Goal: Use online tool/utility: Utilize a website feature to perform a specific function

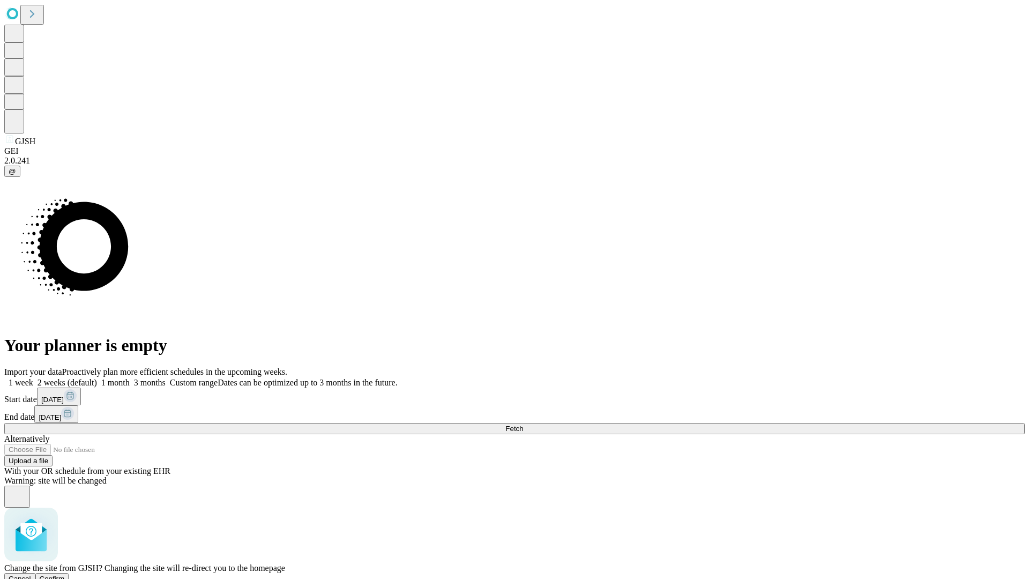
click at [65, 575] on span "Confirm" at bounding box center [52, 579] width 25 height 8
click at [97, 378] on label "2 weeks (default)" at bounding box center [65, 382] width 64 height 9
click at [523, 424] on span "Fetch" at bounding box center [514, 428] width 18 height 8
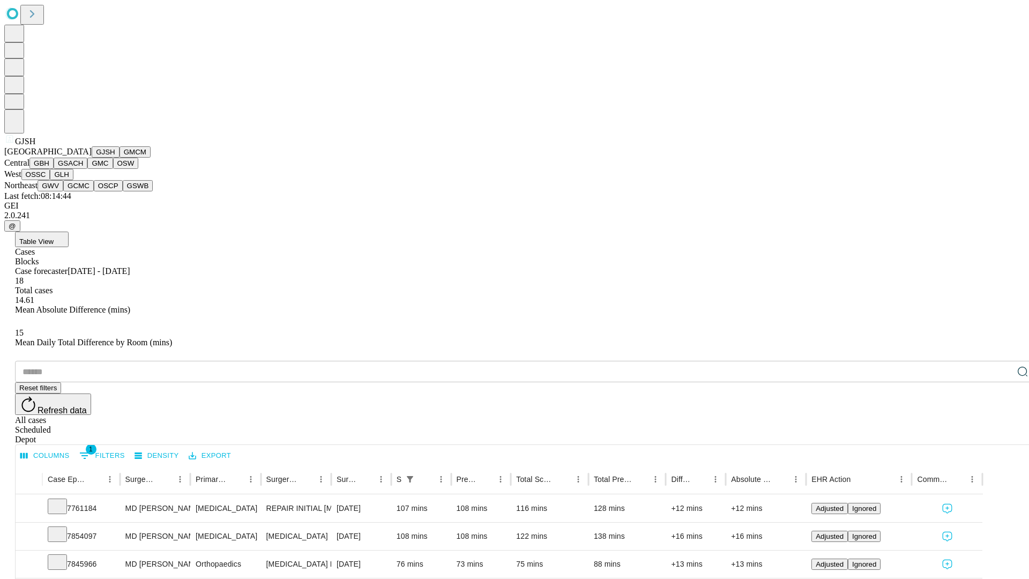
click at [120, 158] on button "GMCM" at bounding box center [135, 151] width 31 height 11
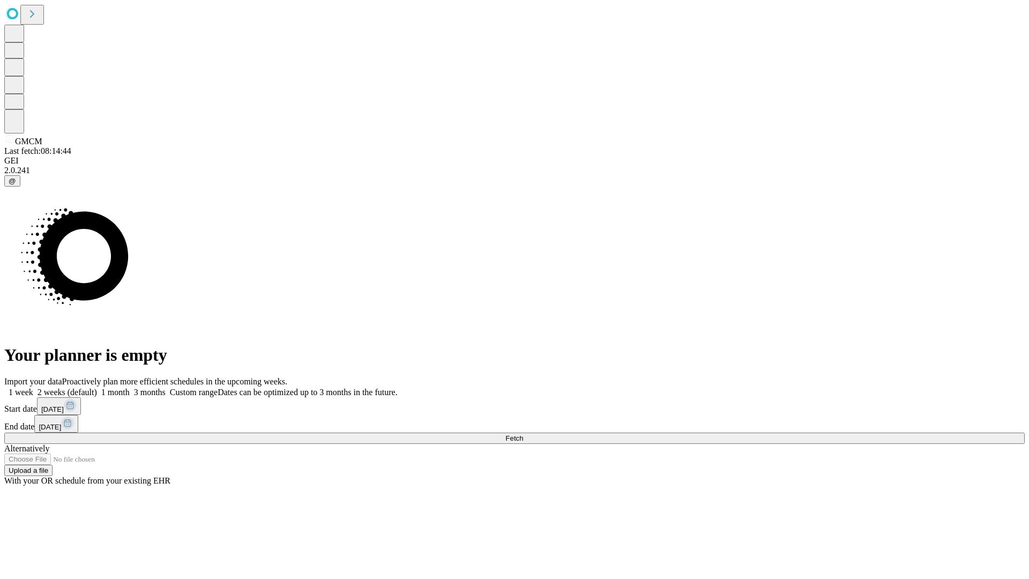
click at [97, 387] on label "2 weeks (default)" at bounding box center [65, 391] width 64 height 9
click at [523, 434] on span "Fetch" at bounding box center [514, 438] width 18 height 8
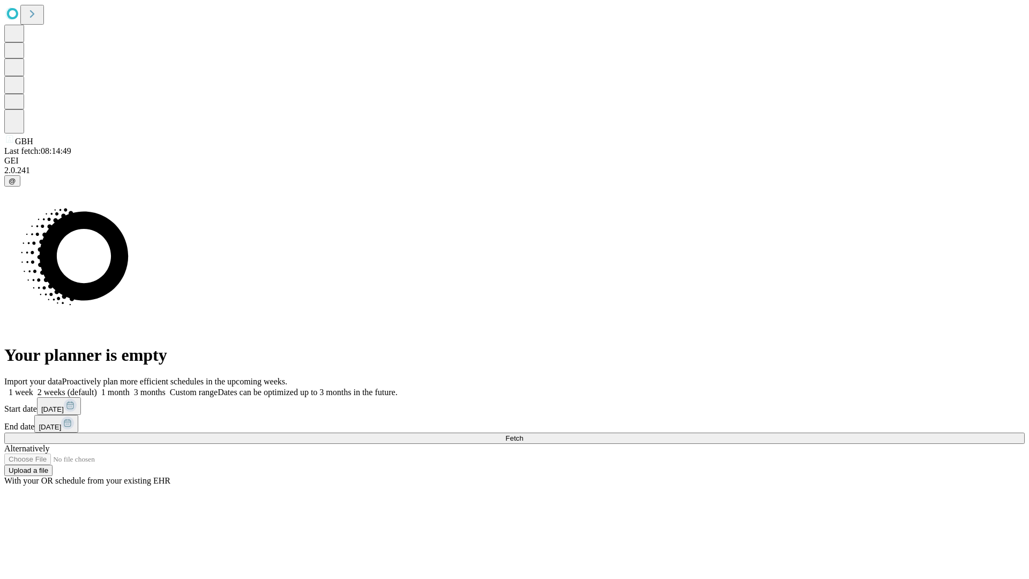
click at [97, 387] on label "2 weeks (default)" at bounding box center [65, 391] width 64 height 9
click at [523, 434] on span "Fetch" at bounding box center [514, 438] width 18 height 8
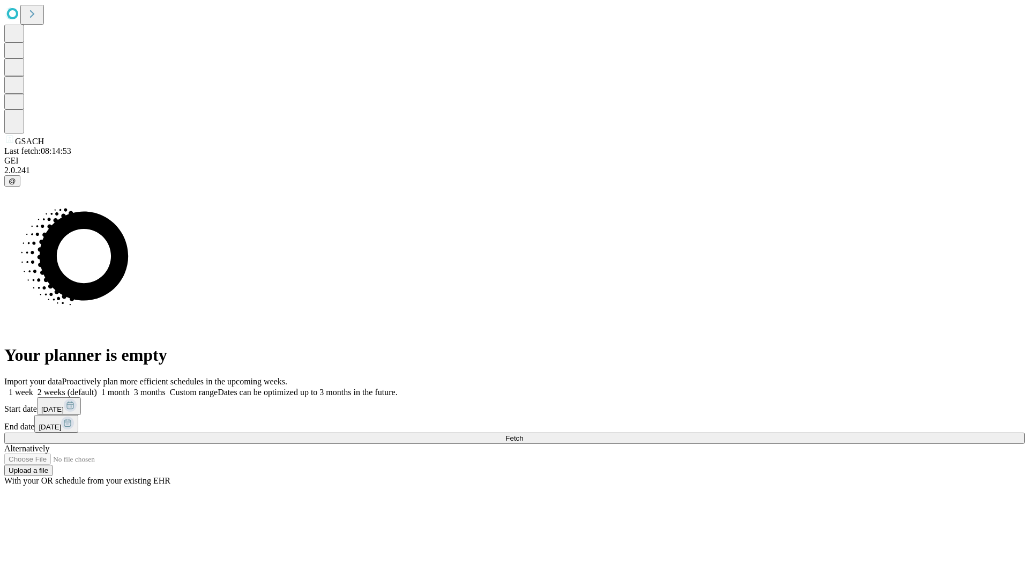
click at [97, 387] on label "2 weeks (default)" at bounding box center [65, 391] width 64 height 9
click at [523, 434] on span "Fetch" at bounding box center [514, 438] width 18 height 8
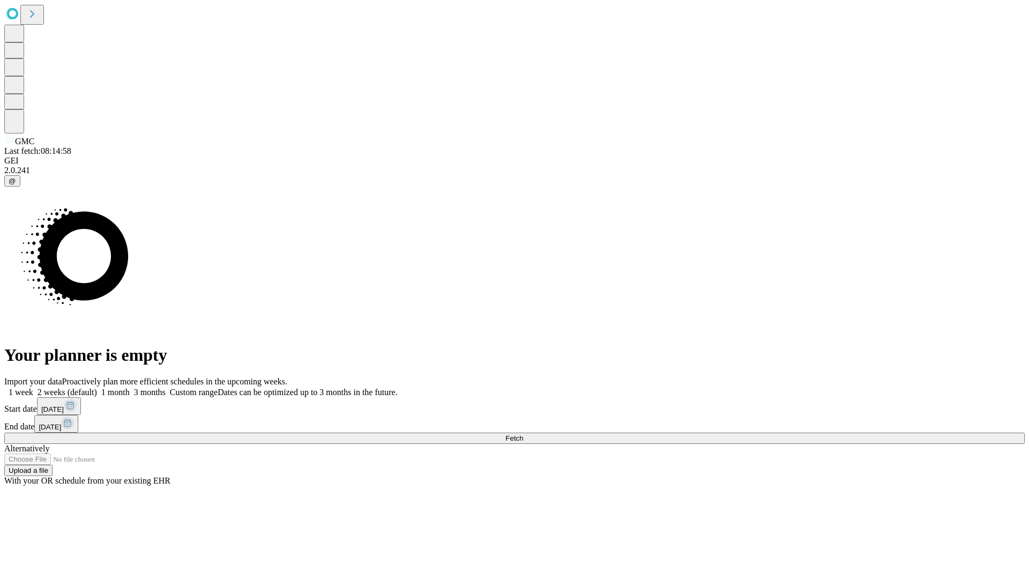
click at [97, 387] on label "2 weeks (default)" at bounding box center [65, 391] width 64 height 9
click at [523, 434] on span "Fetch" at bounding box center [514, 438] width 18 height 8
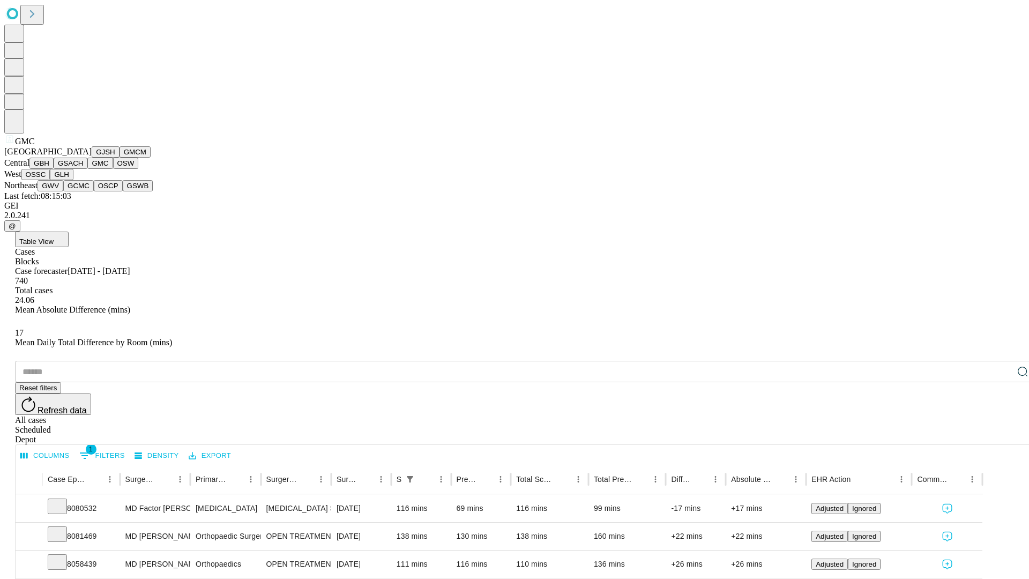
click at [113, 169] on button "OSW" at bounding box center [126, 163] width 26 height 11
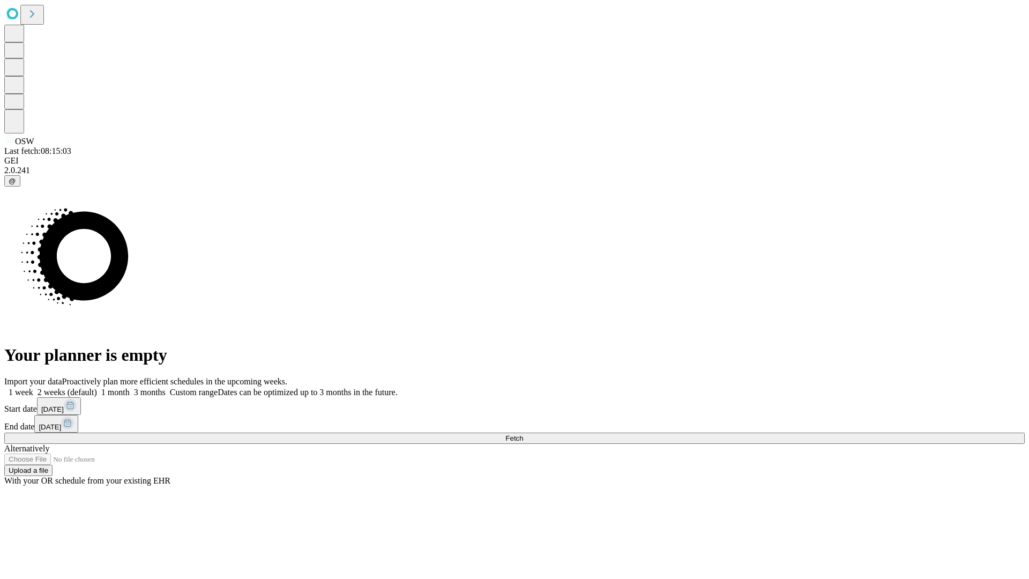
click at [97, 387] on label "2 weeks (default)" at bounding box center [65, 391] width 64 height 9
click at [523, 434] on span "Fetch" at bounding box center [514, 438] width 18 height 8
click at [97, 387] on label "2 weeks (default)" at bounding box center [65, 391] width 64 height 9
click at [523, 434] on span "Fetch" at bounding box center [514, 438] width 18 height 8
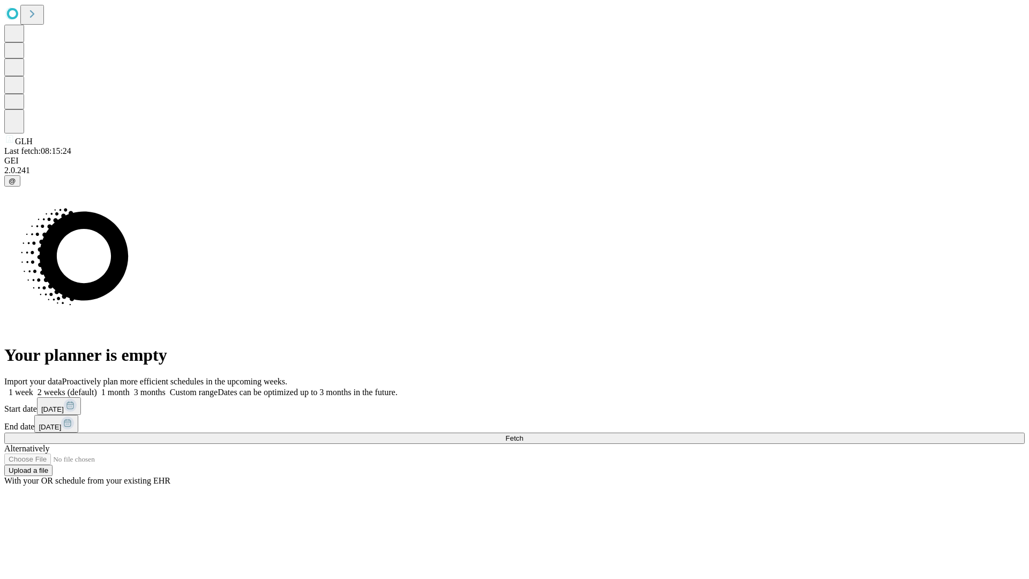
click at [97, 387] on label "2 weeks (default)" at bounding box center [65, 391] width 64 height 9
click at [523, 434] on span "Fetch" at bounding box center [514, 438] width 18 height 8
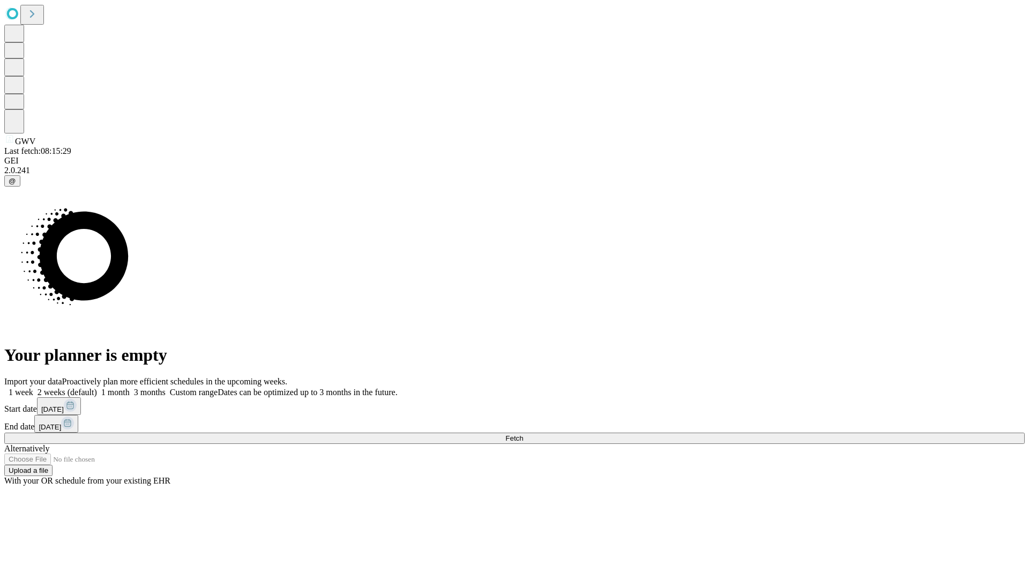
click at [523, 434] on span "Fetch" at bounding box center [514, 438] width 18 height 8
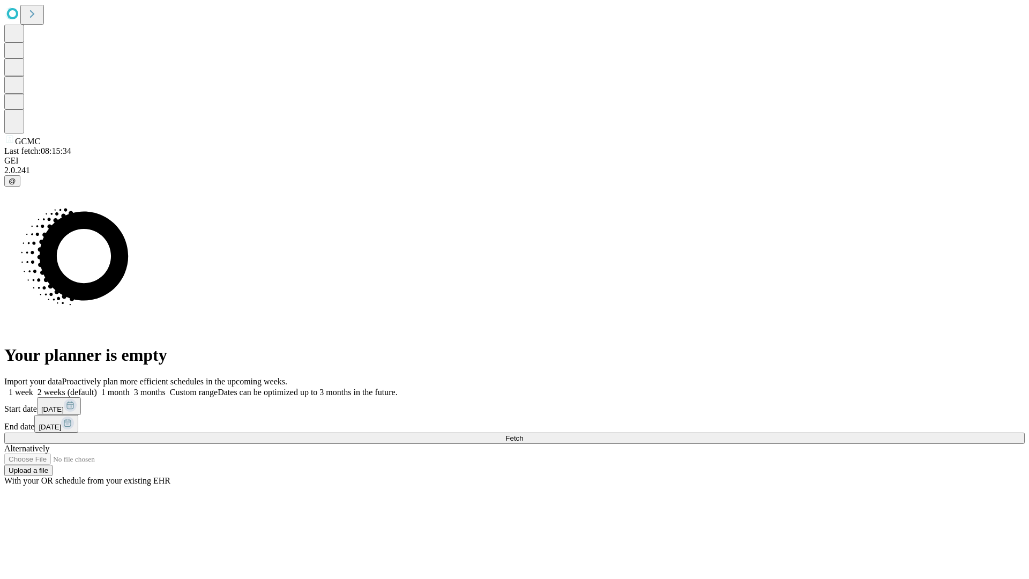
click at [97, 387] on label "2 weeks (default)" at bounding box center [65, 391] width 64 height 9
click at [523, 434] on span "Fetch" at bounding box center [514, 438] width 18 height 8
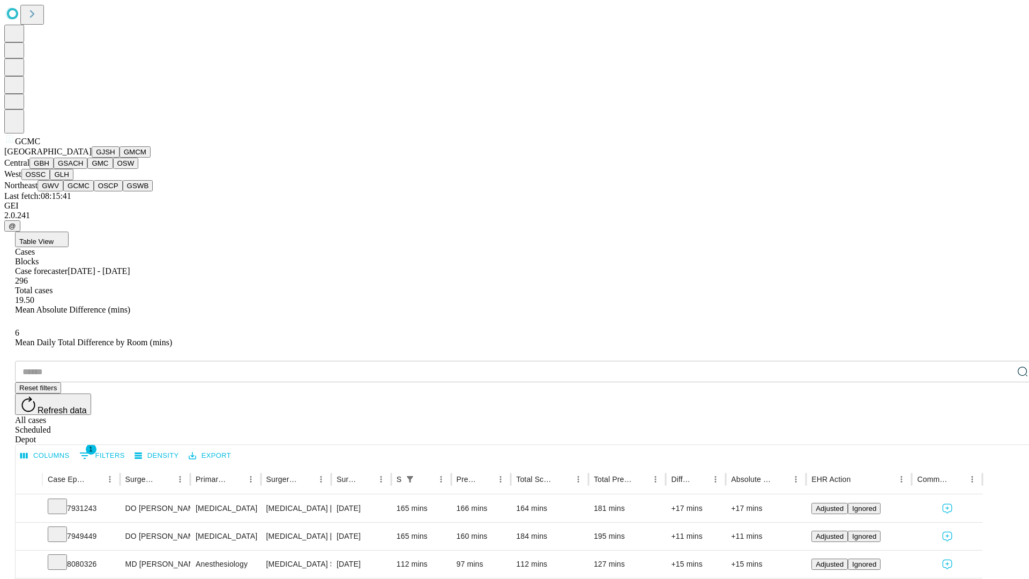
click at [94, 191] on button "OSCP" at bounding box center [108, 185] width 29 height 11
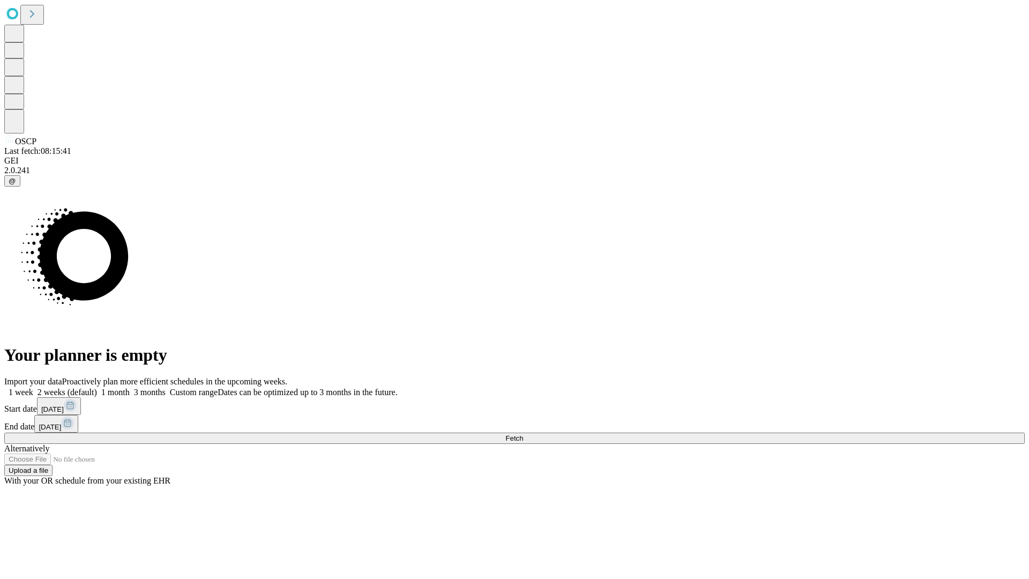
click at [97, 387] on label "2 weeks (default)" at bounding box center [65, 391] width 64 height 9
click at [523, 434] on span "Fetch" at bounding box center [514, 438] width 18 height 8
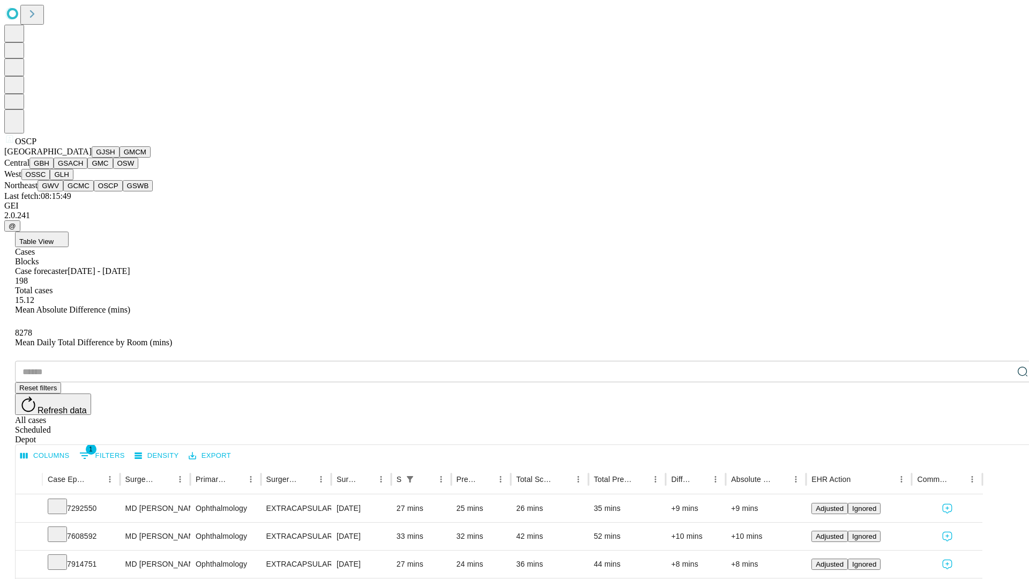
click at [123, 191] on button "GSWB" at bounding box center [138, 185] width 31 height 11
